Goal: Task Accomplishment & Management: Manage account settings

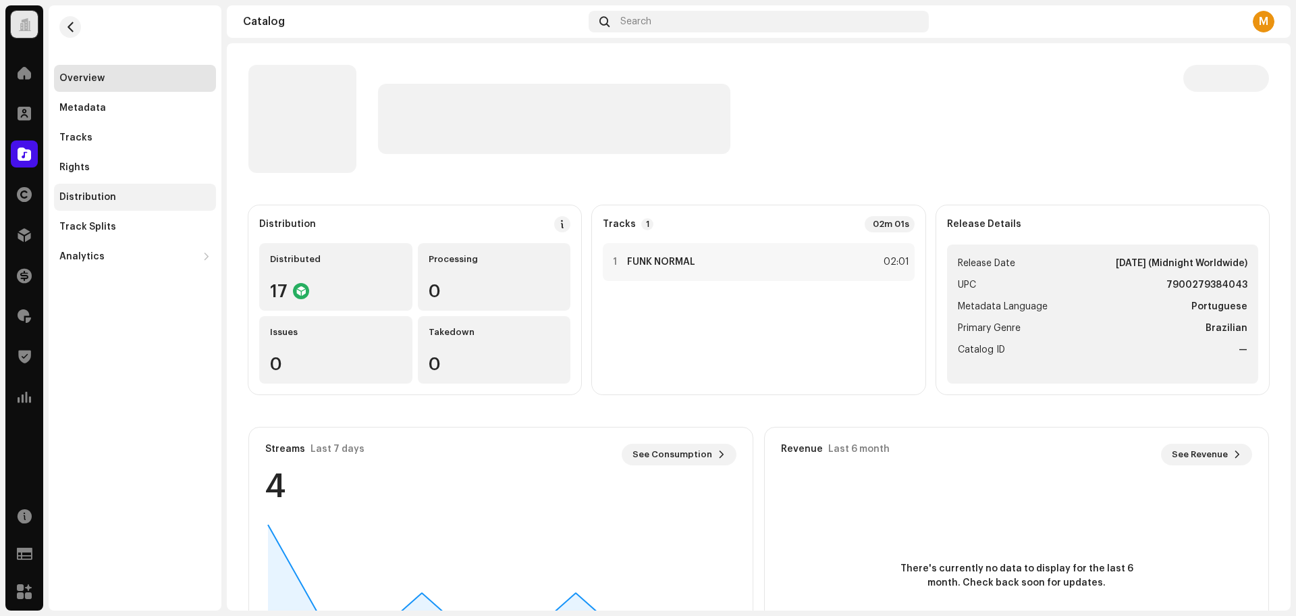
click at [146, 202] on div "Distribution" at bounding box center [135, 197] width 162 height 27
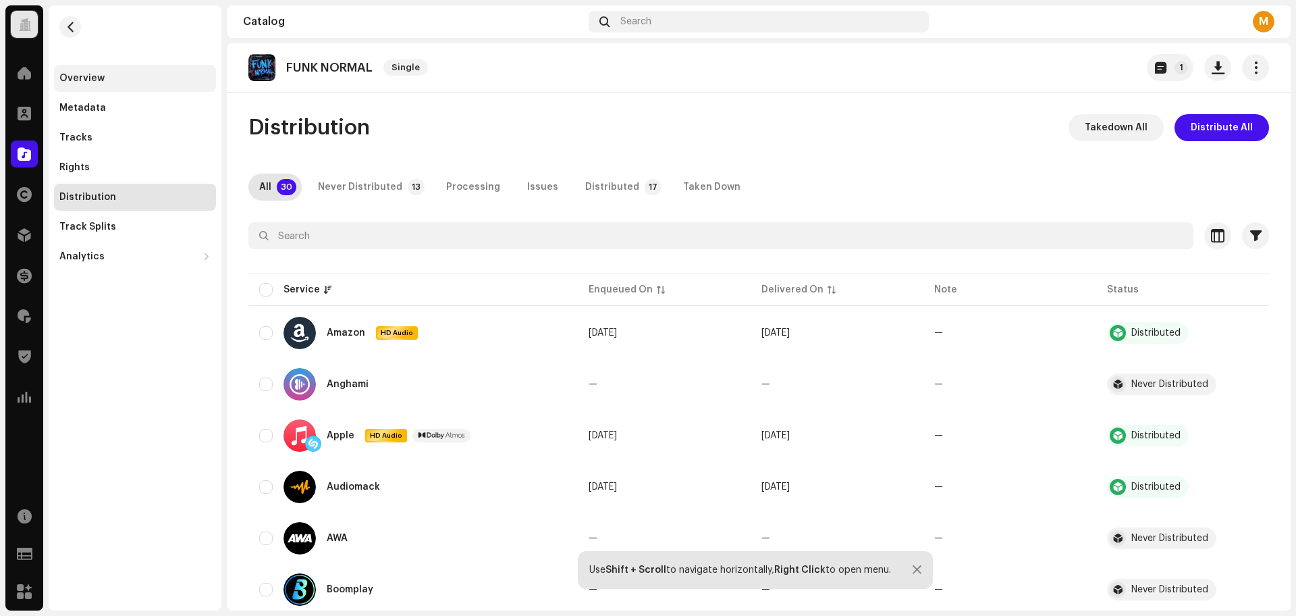
click at [113, 76] on div "Overview" at bounding box center [134, 78] width 151 height 11
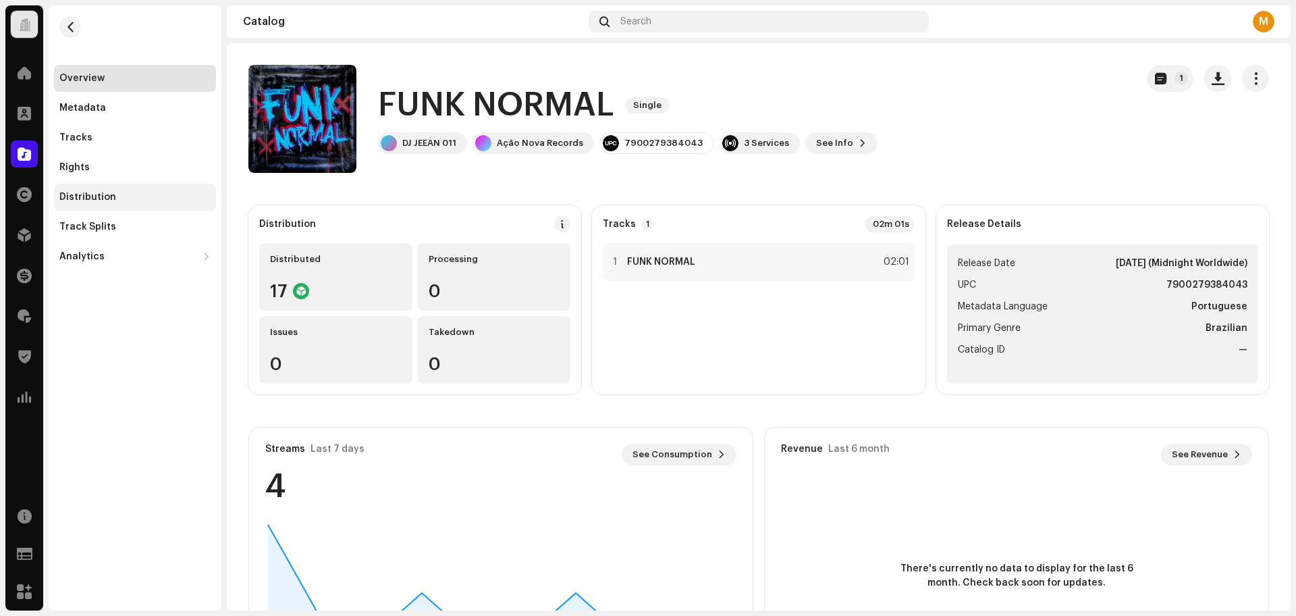
click at [125, 202] on div "Distribution" at bounding box center [135, 197] width 162 height 27
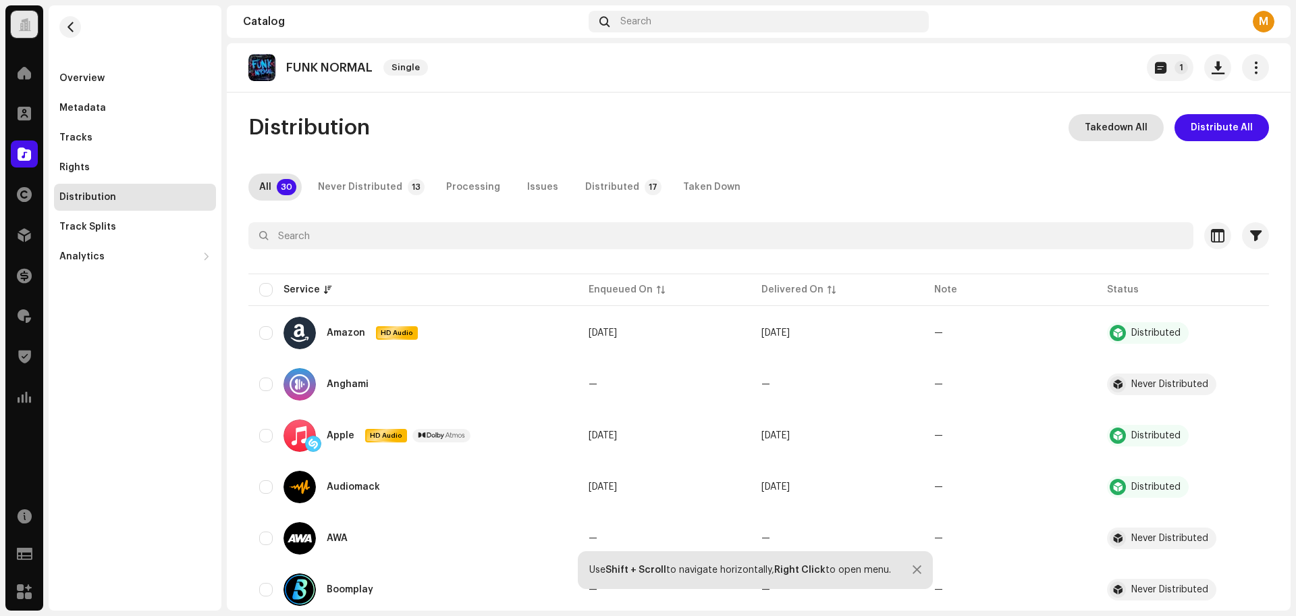
click at [1127, 130] on span "Takedown All" at bounding box center [1116, 127] width 63 height 27
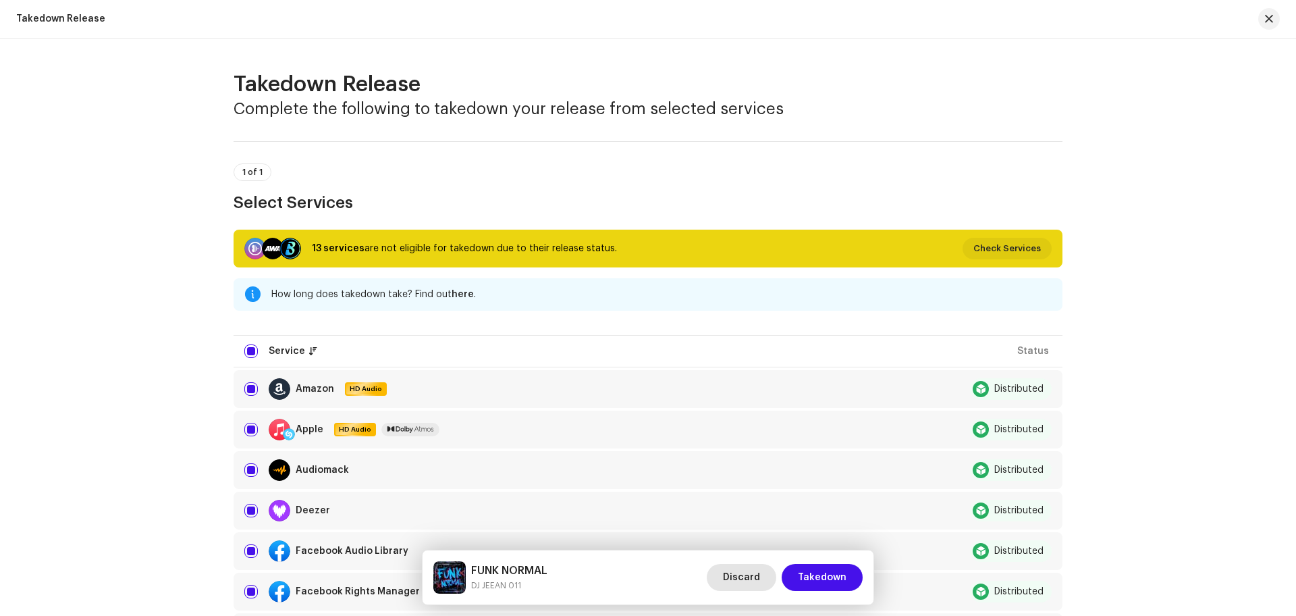
click at [743, 575] on span "Discard" at bounding box center [741, 577] width 37 height 27
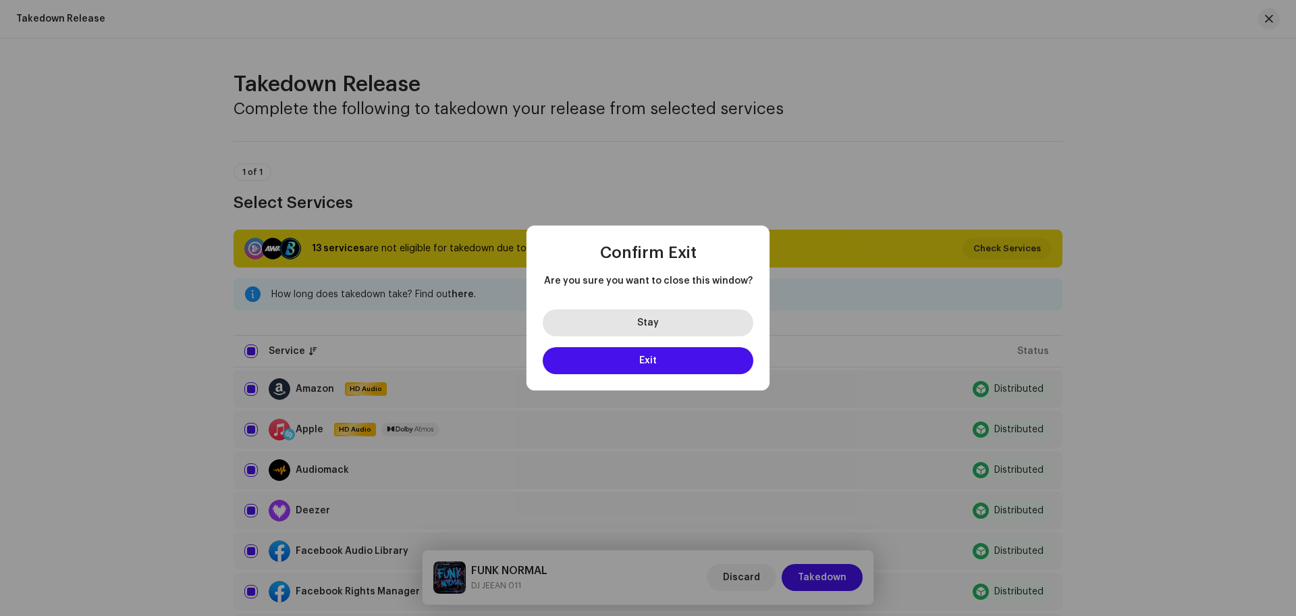
click at [589, 327] on button "Stay" at bounding box center [648, 322] width 211 height 27
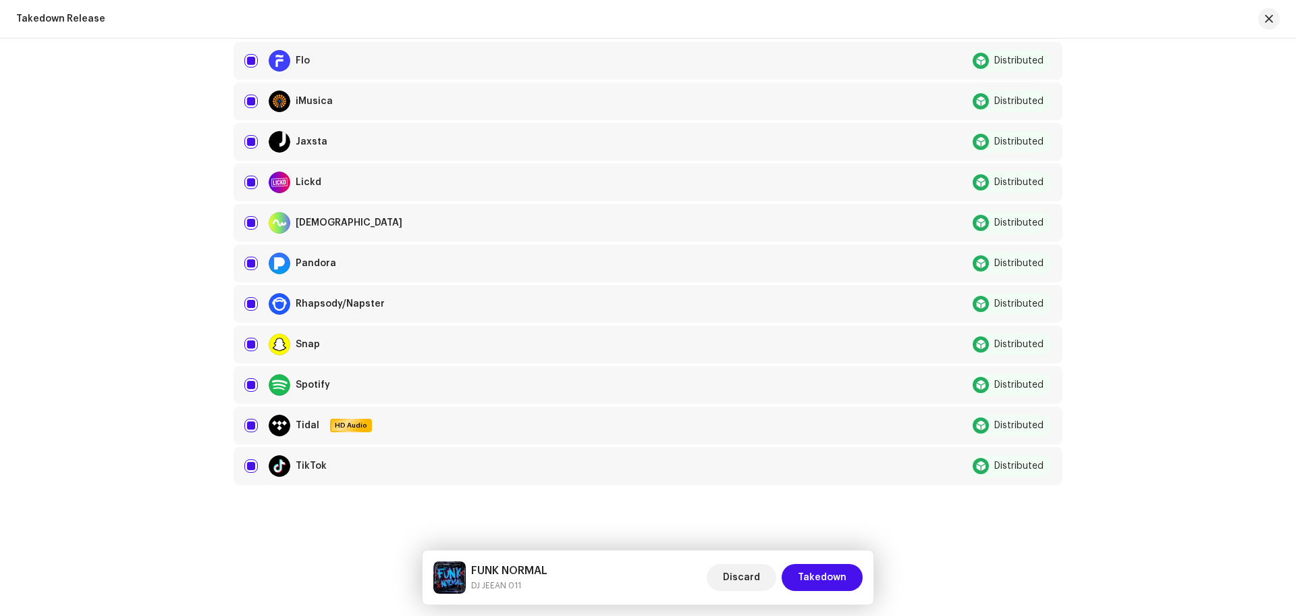
scroll to position [572, 0]
drag, startPoint x: 847, startPoint y: 577, endPoint x: 838, endPoint y: 535, distance: 43.6
click at [838, 535] on div "Takedown Release Complete the following to takedown your release from selected …" at bounding box center [648, 326] width 1296 height 577
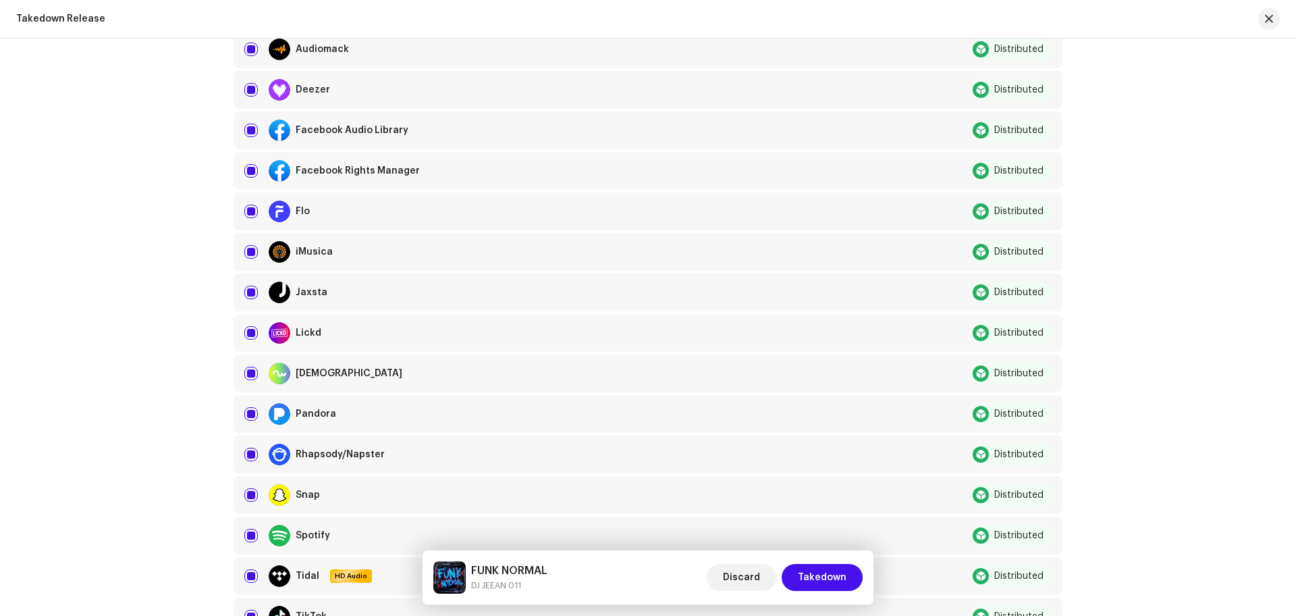
scroll to position [319, 0]
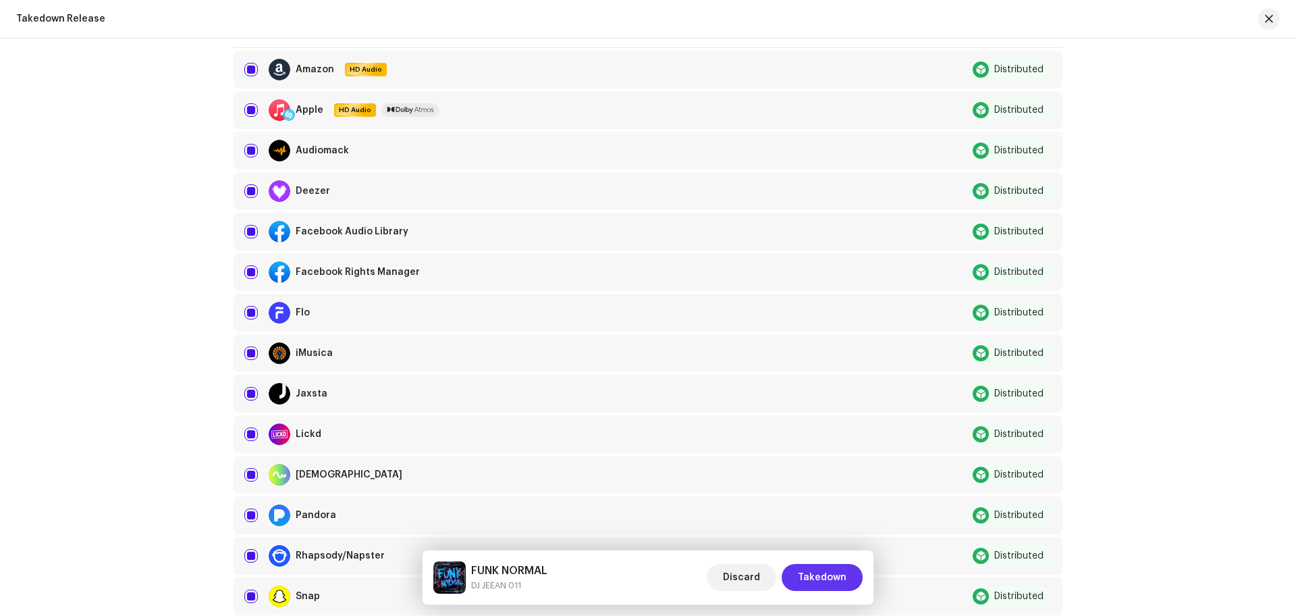
click at [812, 568] on span "Takedown" at bounding box center [822, 577] width 49 height 27
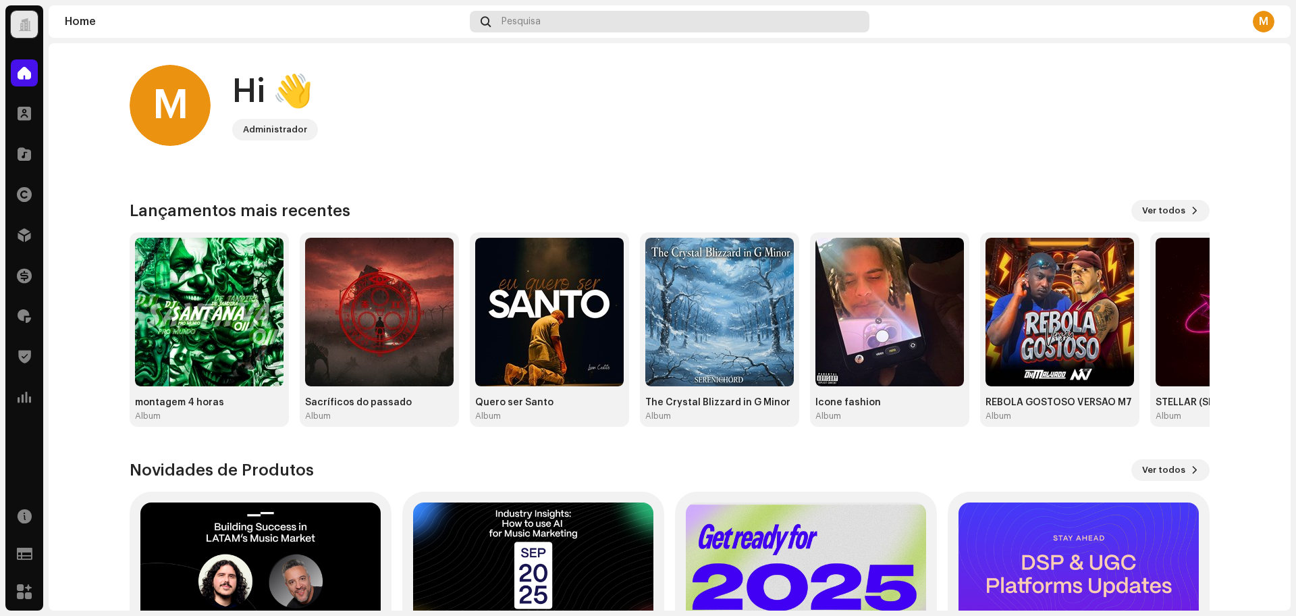
click at [578, 20] on div "Pesquisa" at bounding box center [670, 22] width 400 height 22
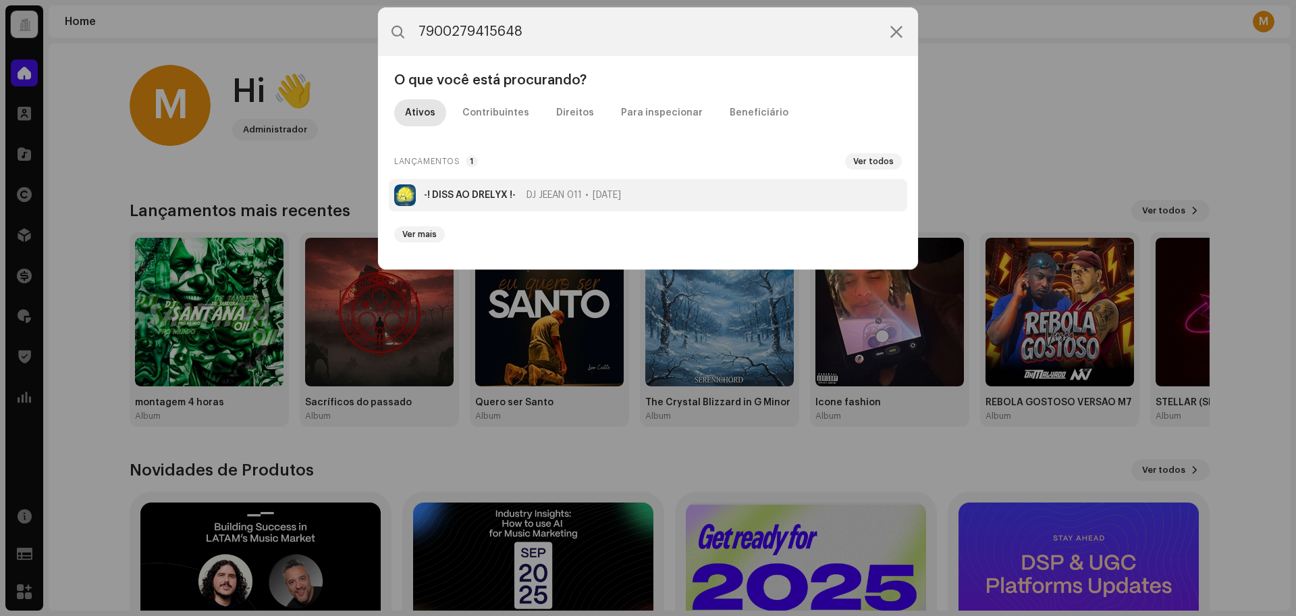
type input "7900279415648"
click at [495, 188] on li "-! DISS AO DRELYX !- DJ JEEAN 011 [DATE]" at bounding box center [648, 195] width 518 height 32
